Goal: Information Seeking & Learning: Compare options

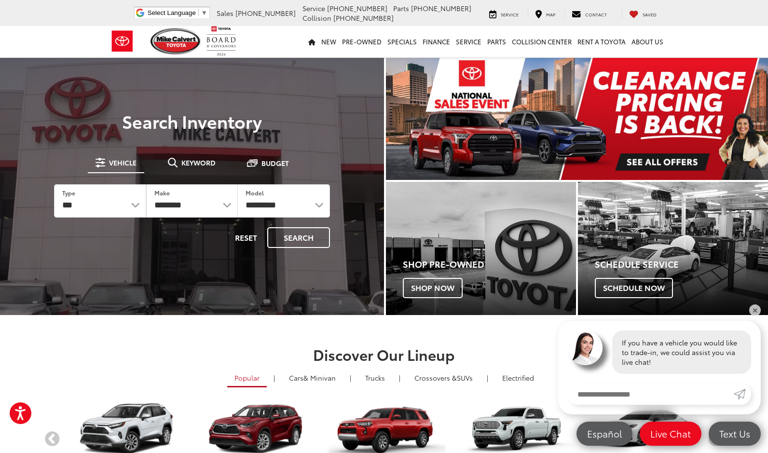
scroll to position [148, 0]
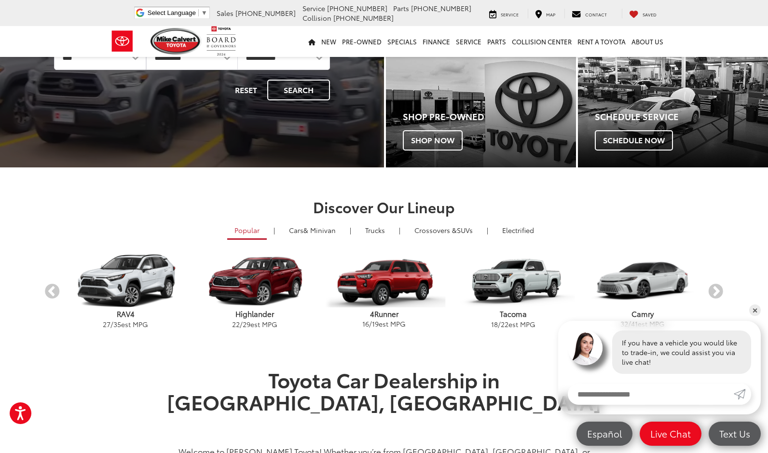
click at [135, 286] on img "carousel" at bounding box center [125, 281] width 129 height 55
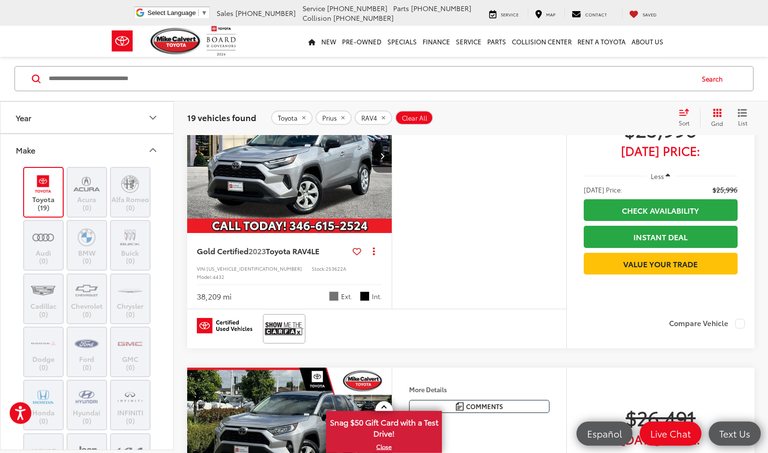
click at [44, 191] on img at bounding box center [43, 184] width 27 height 23
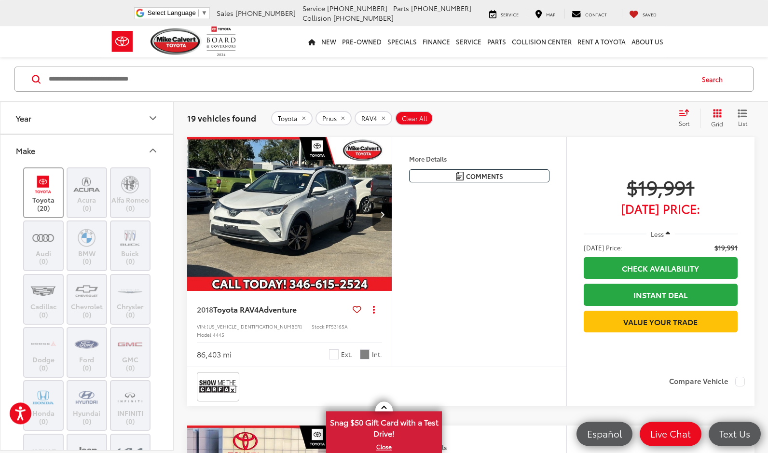
scroll to position [62, 0]
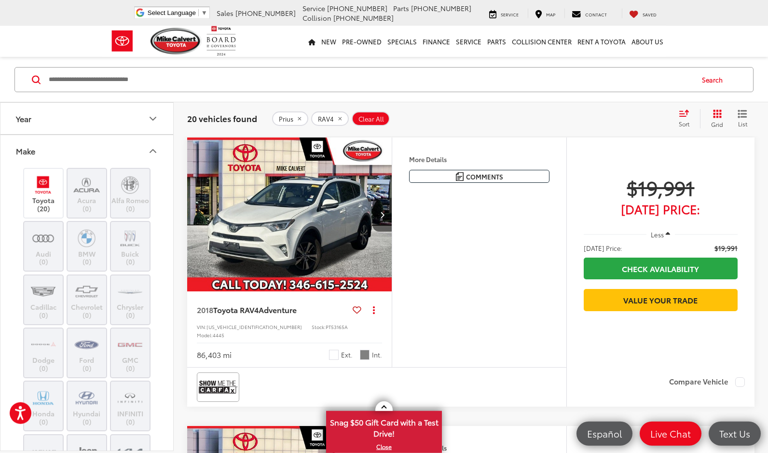
click at [301, 119] on icon "remove Prius" at bounding box center [299, 118] width 3 height 3
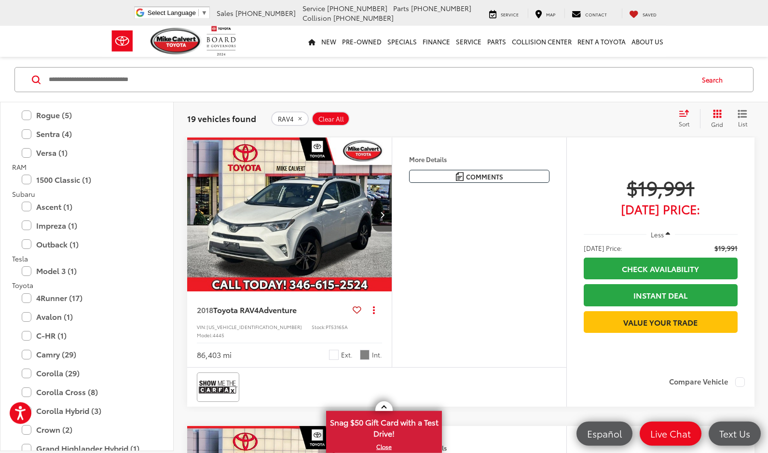
scroll to position [2838, 0]
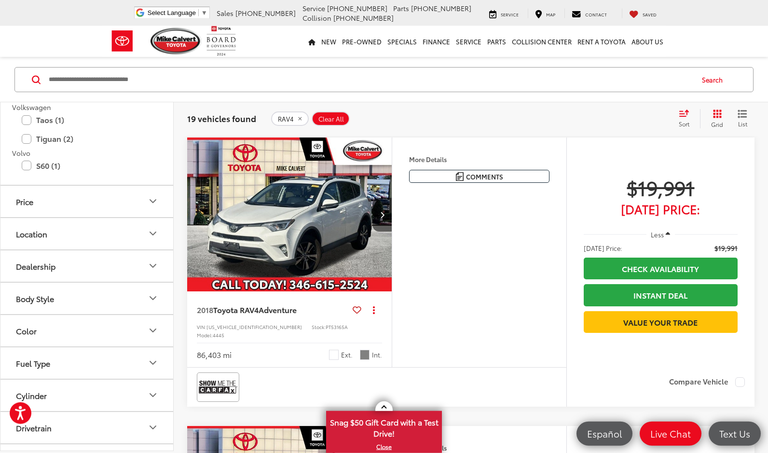
click at [148, 336] on icon "Color" at bounding box center [153, 331] width 12 height 12
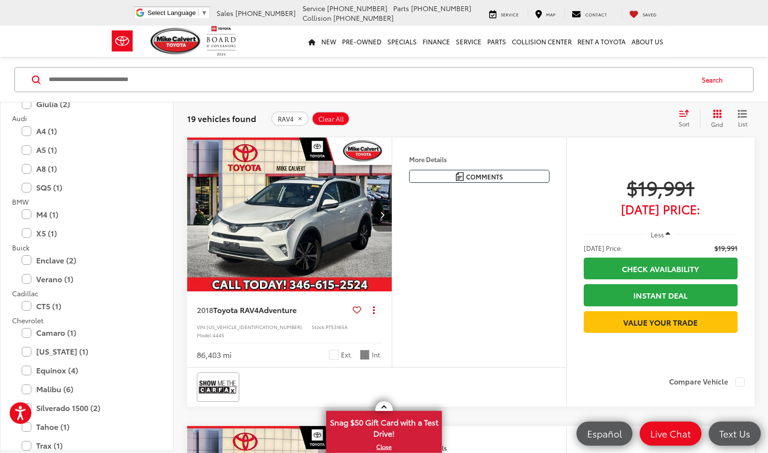
scroll to position [0, 0]
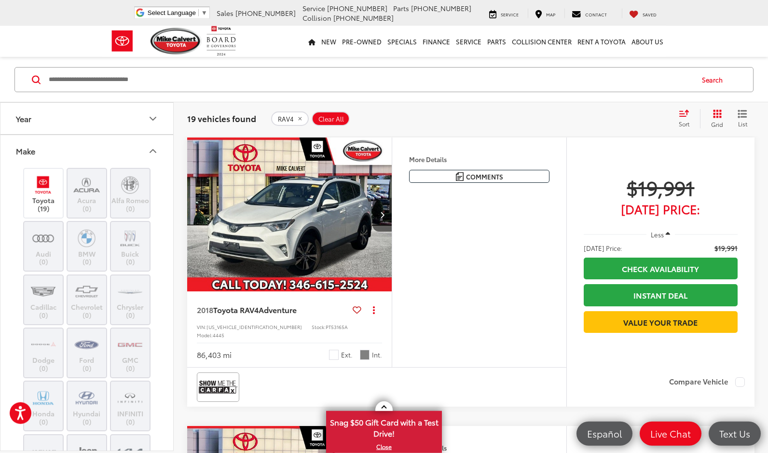
click at [150, 148] on icon "Make" at bounding box center [153, 151] width 12 height 12
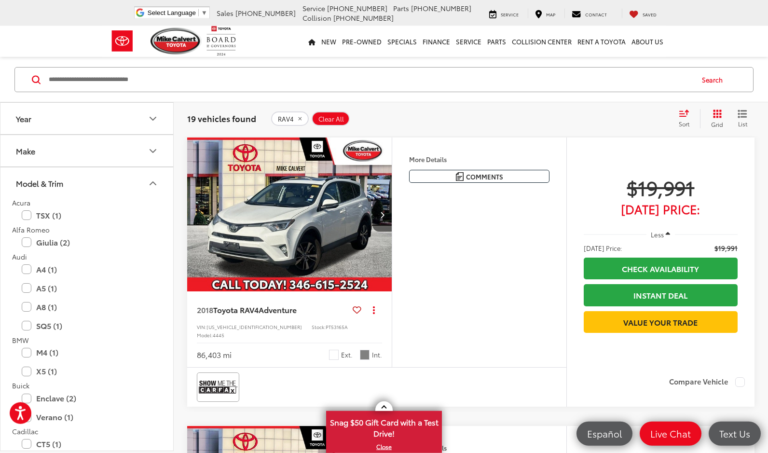
click at [151, 124] on button "Year" at bounding box center [87, 118] width 174 height 31
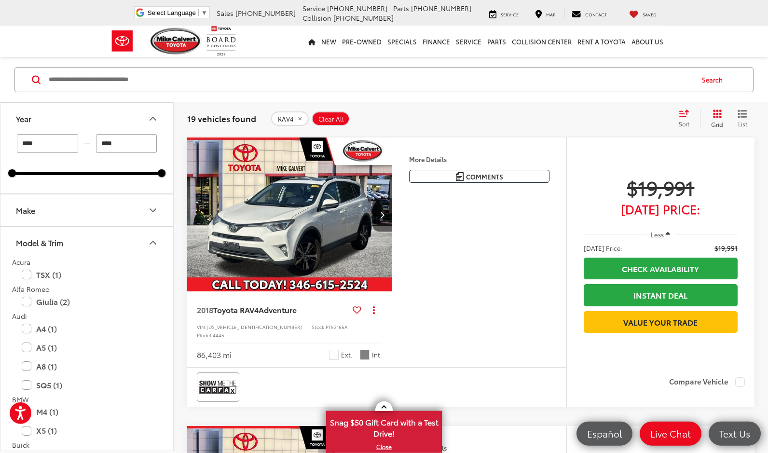
click at [117, 145] on input "****" at bounding box center [126, 143] width 61 height 19
click at [147, 213] on icon "Make" at bounding box center [153, 210] width 12 height 12
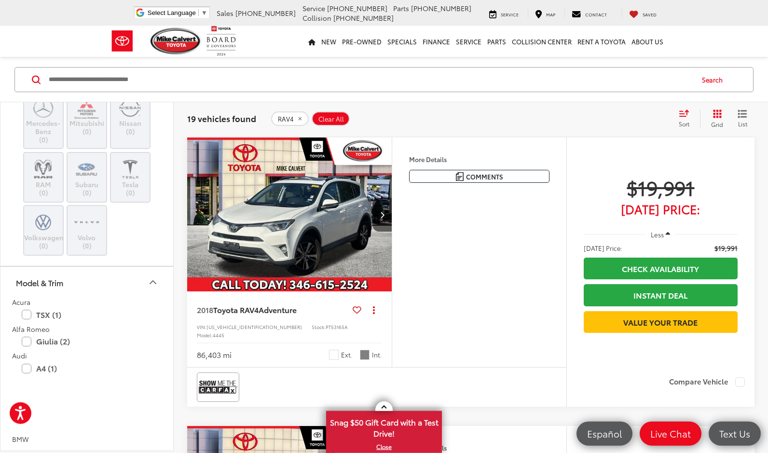
scroll to position [521, 0]
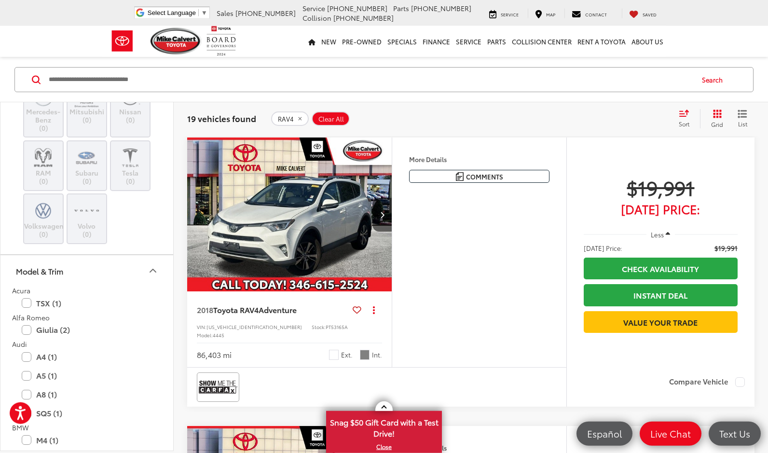
click at [155, 269] on icon "Model & Trim" at bounding box center [153, 271] width 12 height 12
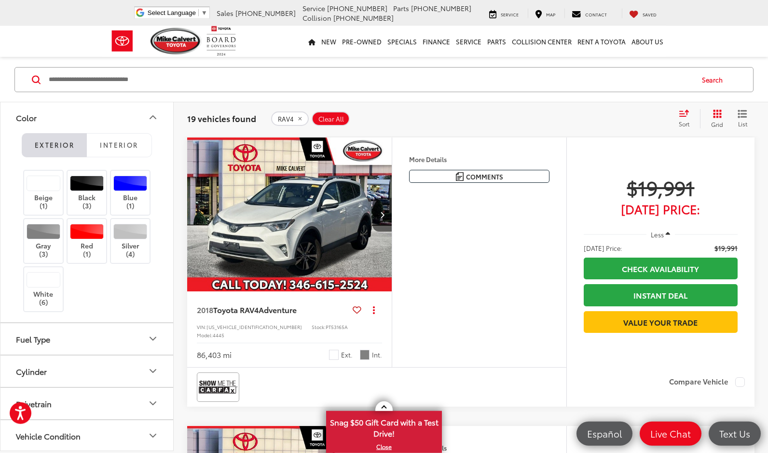
scroll to position [902, 0]
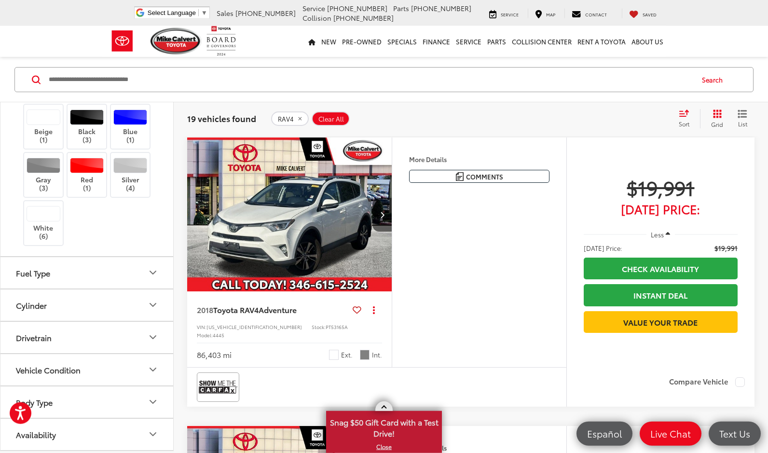
click at [386, 450] on link "X" at bounding box center [384, 446] width 114 height 11
